Goal: Navigation & Orientation: Find specific page/section

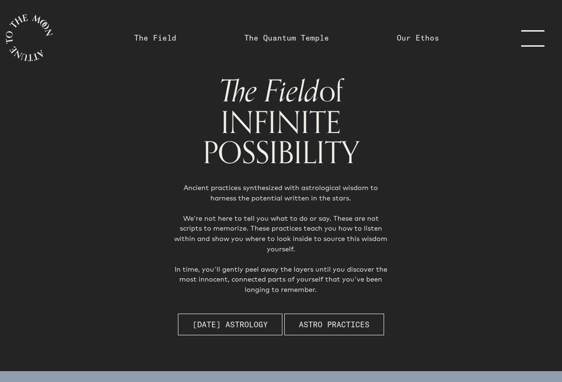
click at [290, 38] on link "The Quantum Temple" at bounding box center [287, 37] width 85 height 11
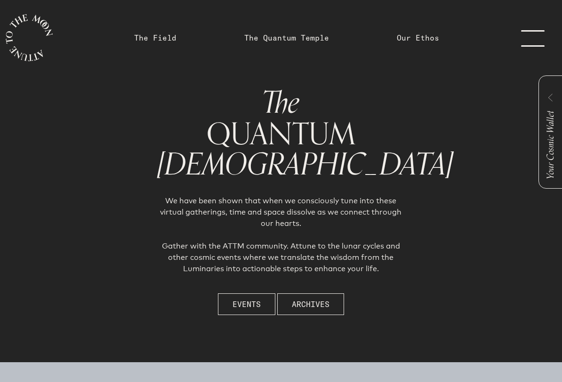
click at [241, 303] on span "Events" at bounding box center [247, 303] width 28 height 11
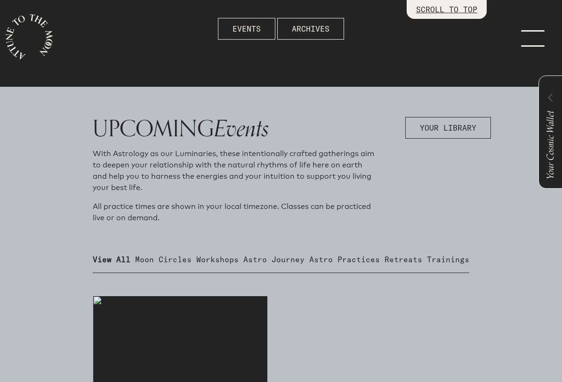
scroll to position [274, 0]
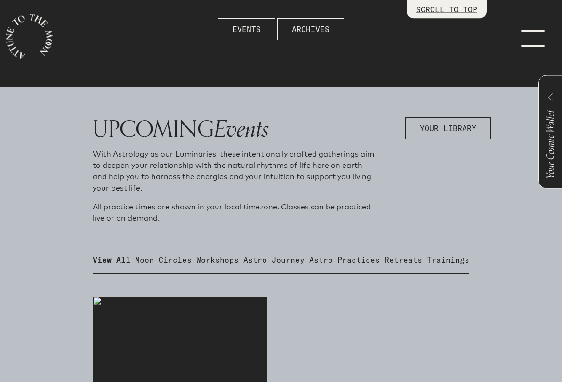
click at [402, 262] on p "Retreats" at bounding box center [404, 259] width 38 height 11
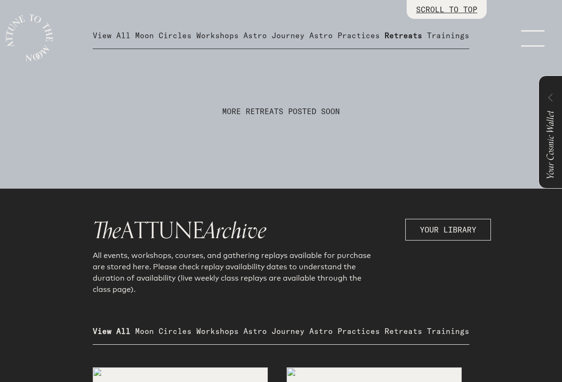
scroll to position [500, 0]
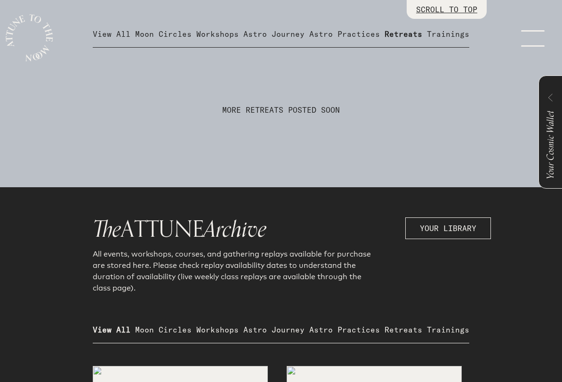
click at [133, 275] on p "All events, workshops, courses, and gathering replays available for purchase ar…" at bounding box center [234, 270] width 283 height 45
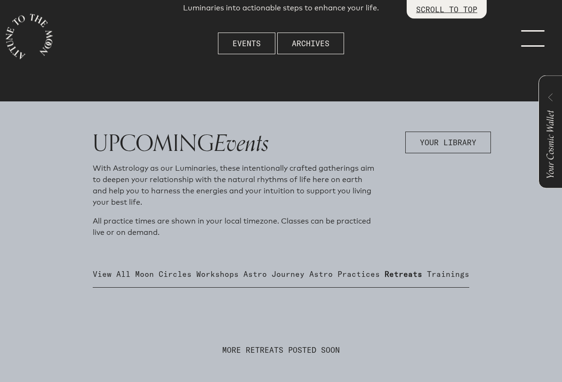
scroll to position [257, 0]
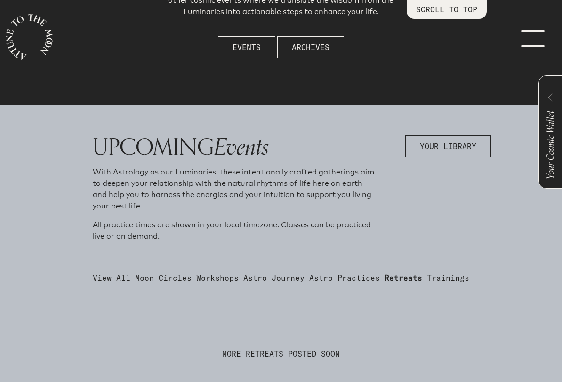
click at [455, 268] on div "UPCOMING Events With Astrology as our Luminaries, these intentionally crafted g…" at bounding box center [281, 267] width 452 height 265
click at [448, 275] on p "Trainings" at bounding box center [448, 277] width 42 height 11
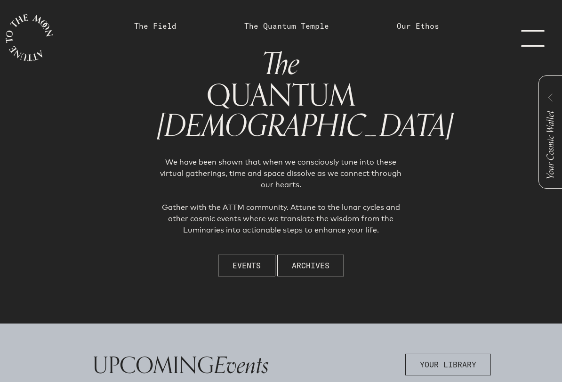
scroll to position [0, 0]
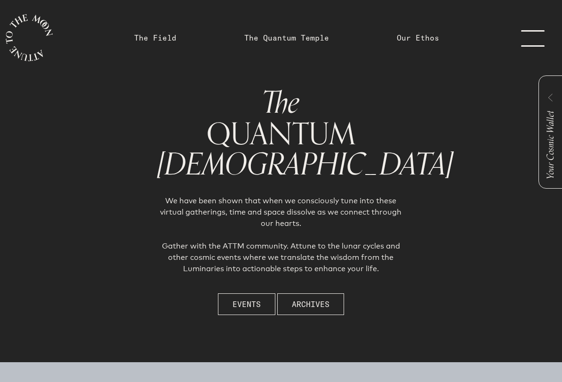
click at [419, 29] on link "Our Ethos" at bounding box center [418, 37] width 54 height 75
click at [417, 39] on link "Our Ethos" at bounding box center [418, 37] width 42 height 11
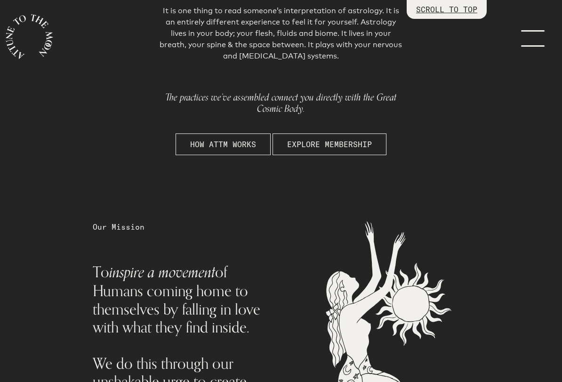
scroll to position [289, 0]
click at [531, 37] on link "menu" at bounding box center [538, 37] width 47 height 75
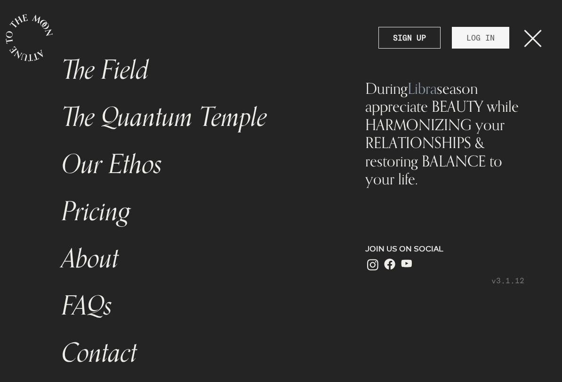
scroll to position [32, 0]
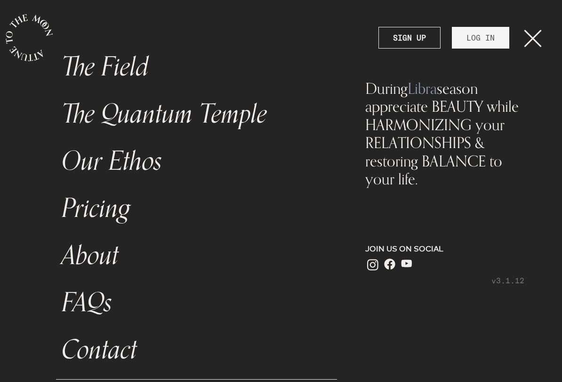
click at [373, 260] on span "main navigation" at bounding box center [373, 263] width 15 height 15
